Goal: Check status: Check status

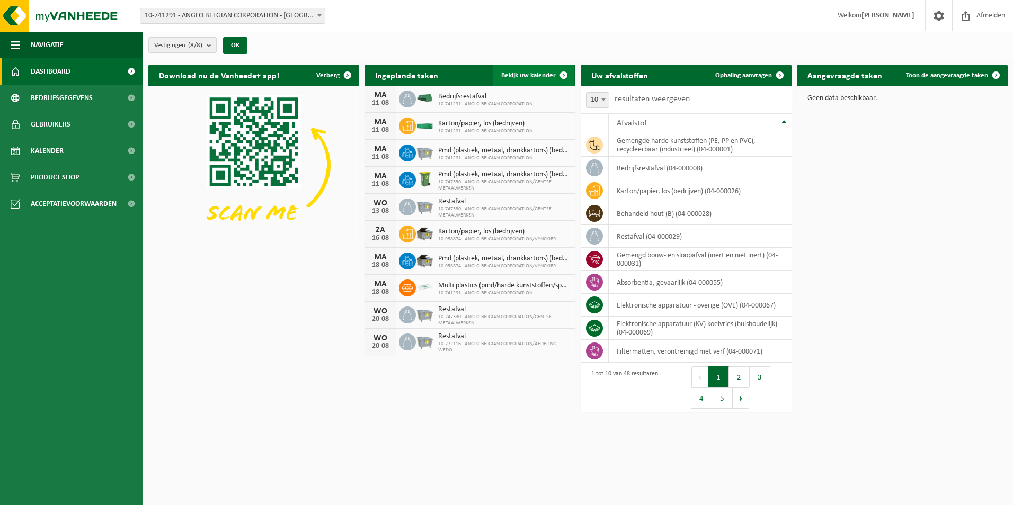
click at [535, 75] on span "Bekijk uw kalender" at bounding box center [528, 75] width 55 height 7
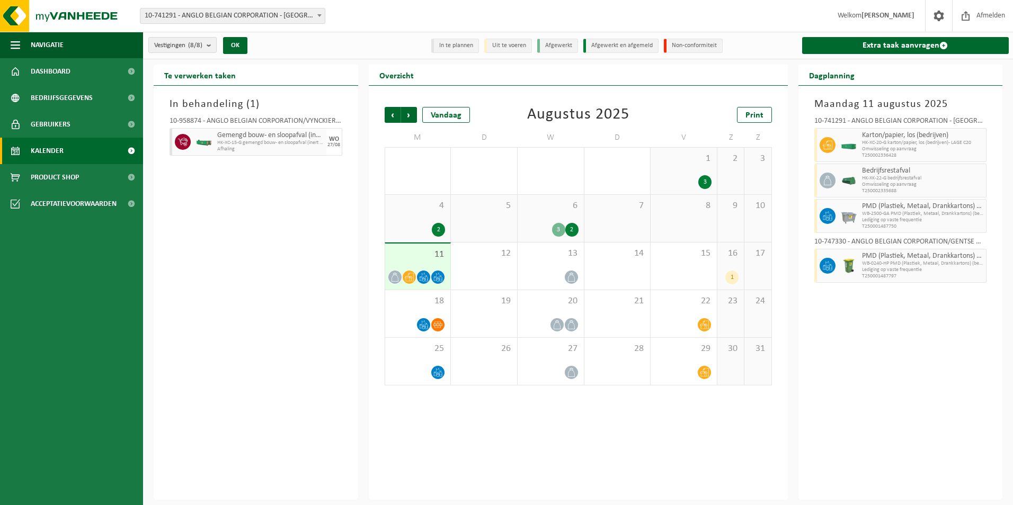
click at [911, 259] on span "PMD (Plastiek, Metaal, Drankkartons) (bedrijven)" at bounding box center [923, 256] width 122 height 8
click at [978, 255] on span "PMD (Plastiek, Metaal, Drankkartons) (bedrijven)" at bounding box center [923, 256] width 122 height 8
click at [827, 264] on icon at bounding box center [828, 266] width 10 height 10
click at [894, 314] on div "[DATE] 10-741291 - ANGLO BELGIAN CORPORATION - [GEOGRAPHIC_DATA] Karton/papier,…" at bounding box center [900, 293] width 204 height 414
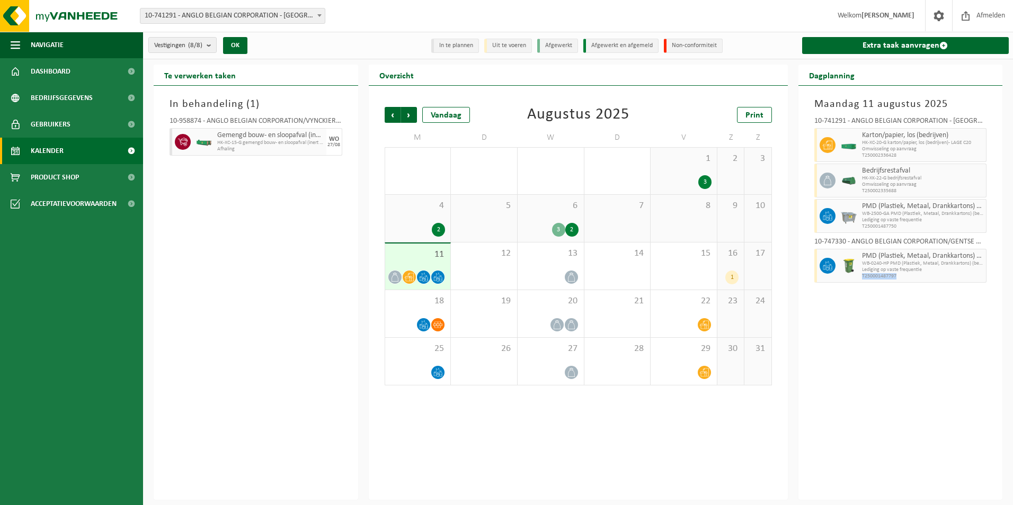
drag, startPoint x: 894, startPoint y: 314, endPoint x: 869, endPoint y: 314, distance: 24.9
click at [869, 314] on div "[DATE] 10-741291 - ANGLO BELGIAN CORPORATION - [GEOGRAPHIC_DATA] Karton/papier,…" at bounding box center [900, 293] width 204 height 414
